Goal: Transaction & Acquisition: Purchase product/service

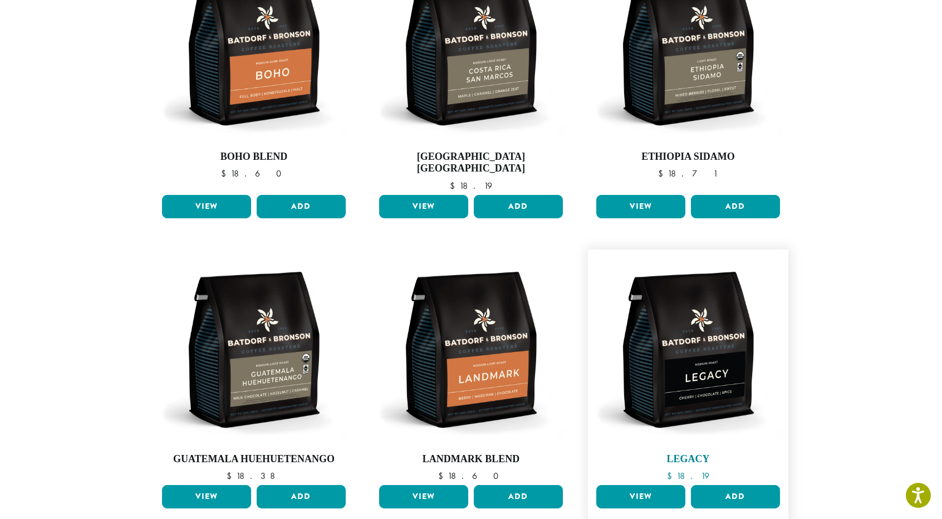
scroll to position [157, 0]
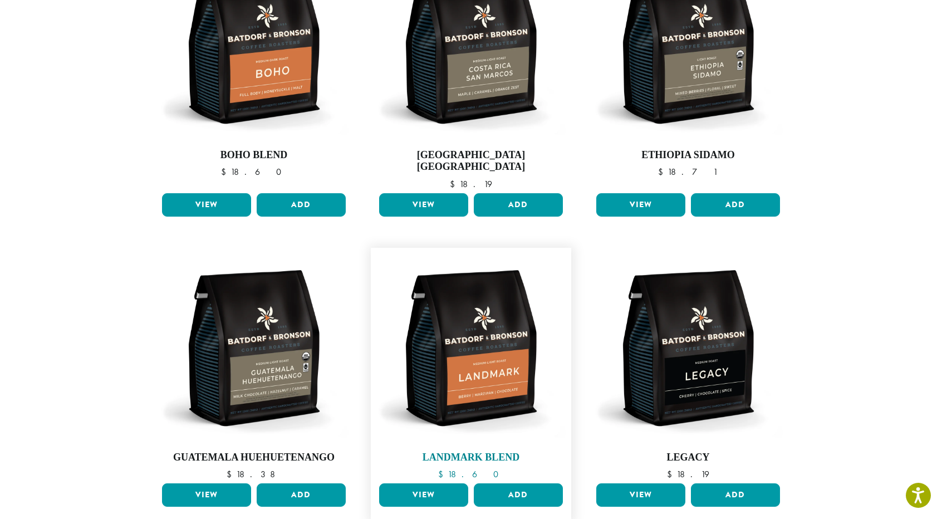
click at [524, 407] on img at bounding box center [470, 347] width 189 height 189
